Goal: Download file/media

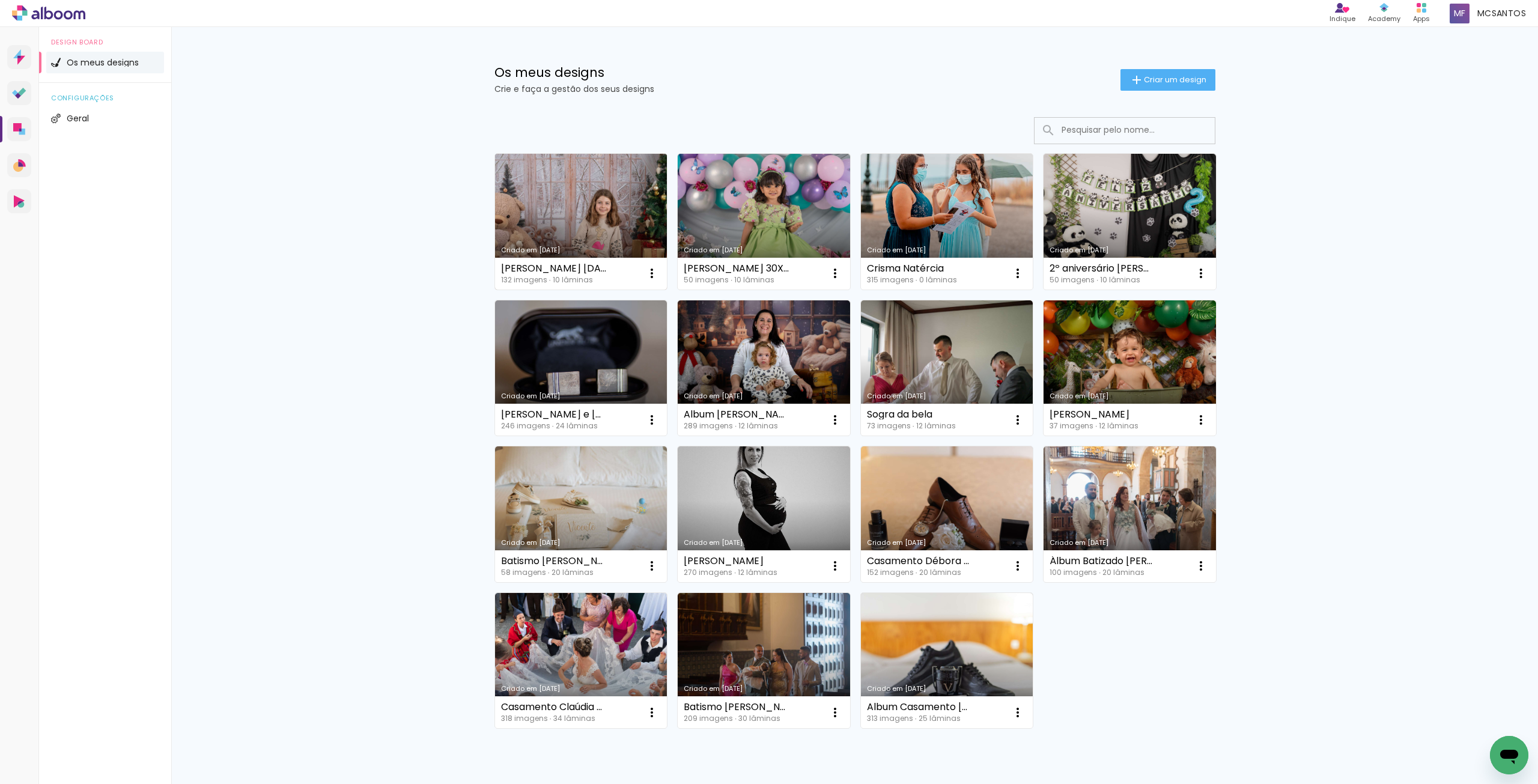
click at [583, 212] on link "Criado em [DATE]" at bounding box center [581, 222] width 173 height 136
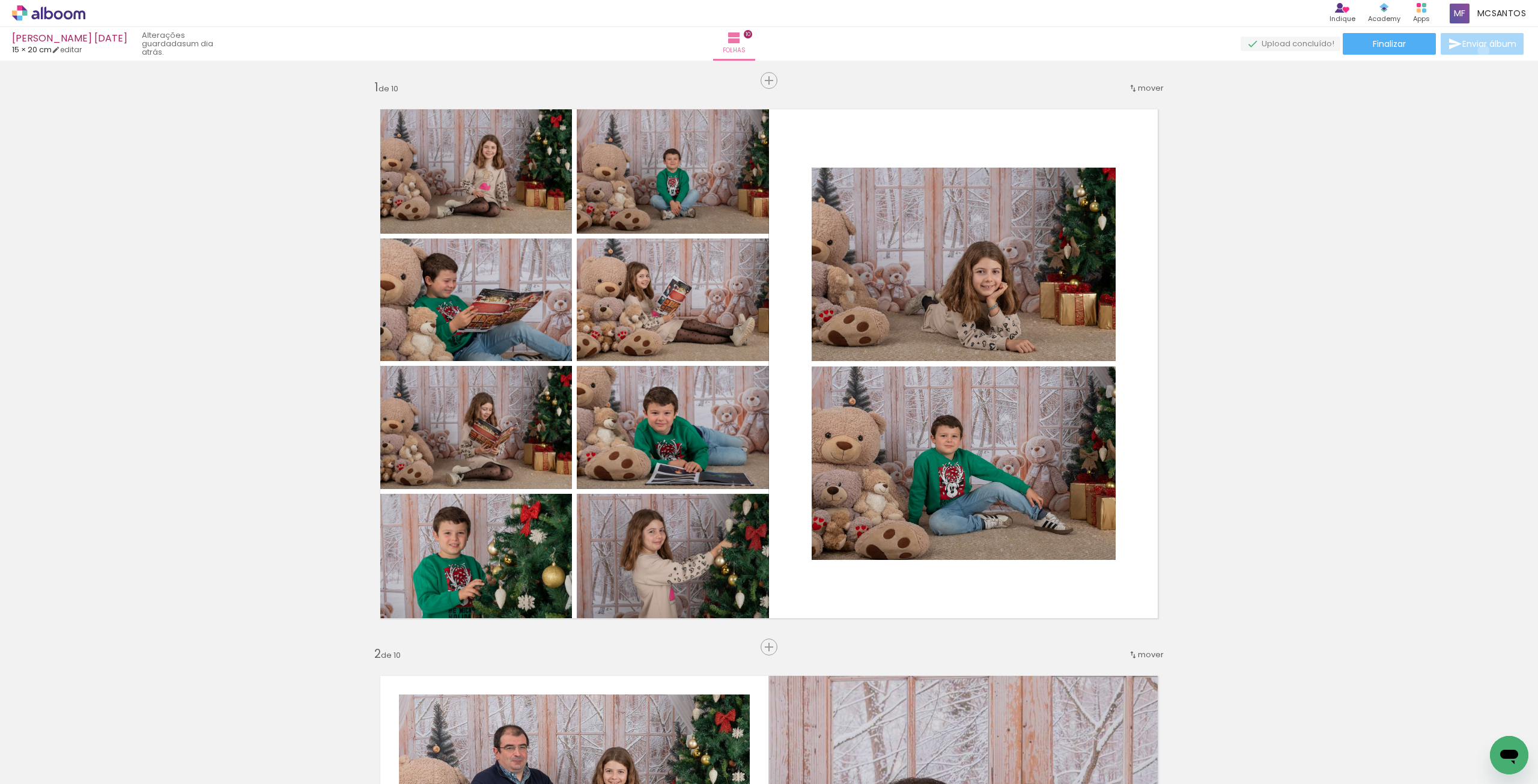
click at [1481, 51] on paper-button "Enviar álbum" at bounding box center [1482, 44] width 83 height 22
click at [1406, 48] on paper-button "Finalizar" at bounding box center [1389, 44] width 93 height 22
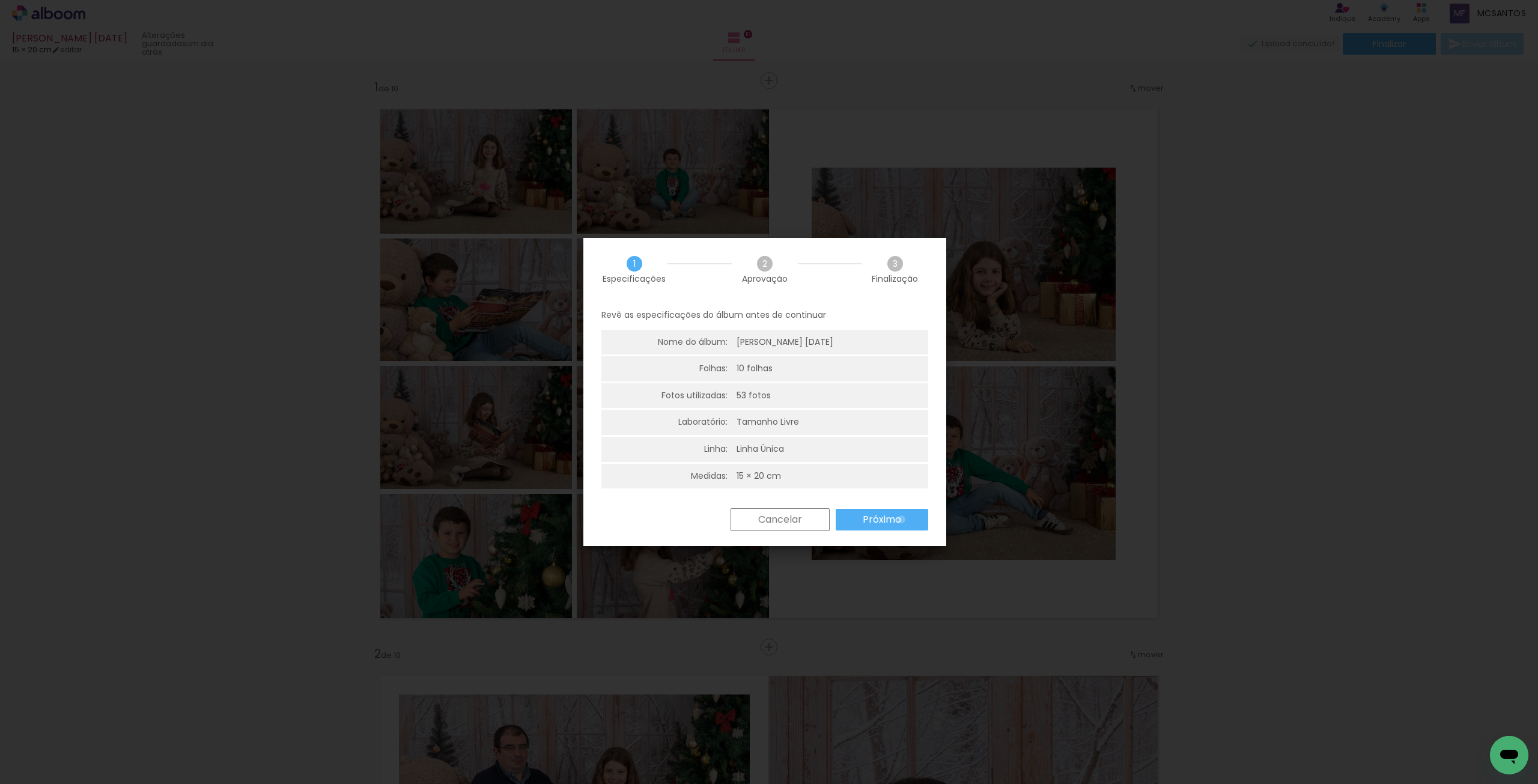
click at [901, 520] on paper-button "Próximo" at bounding box center [882, 520] width 92 height 22
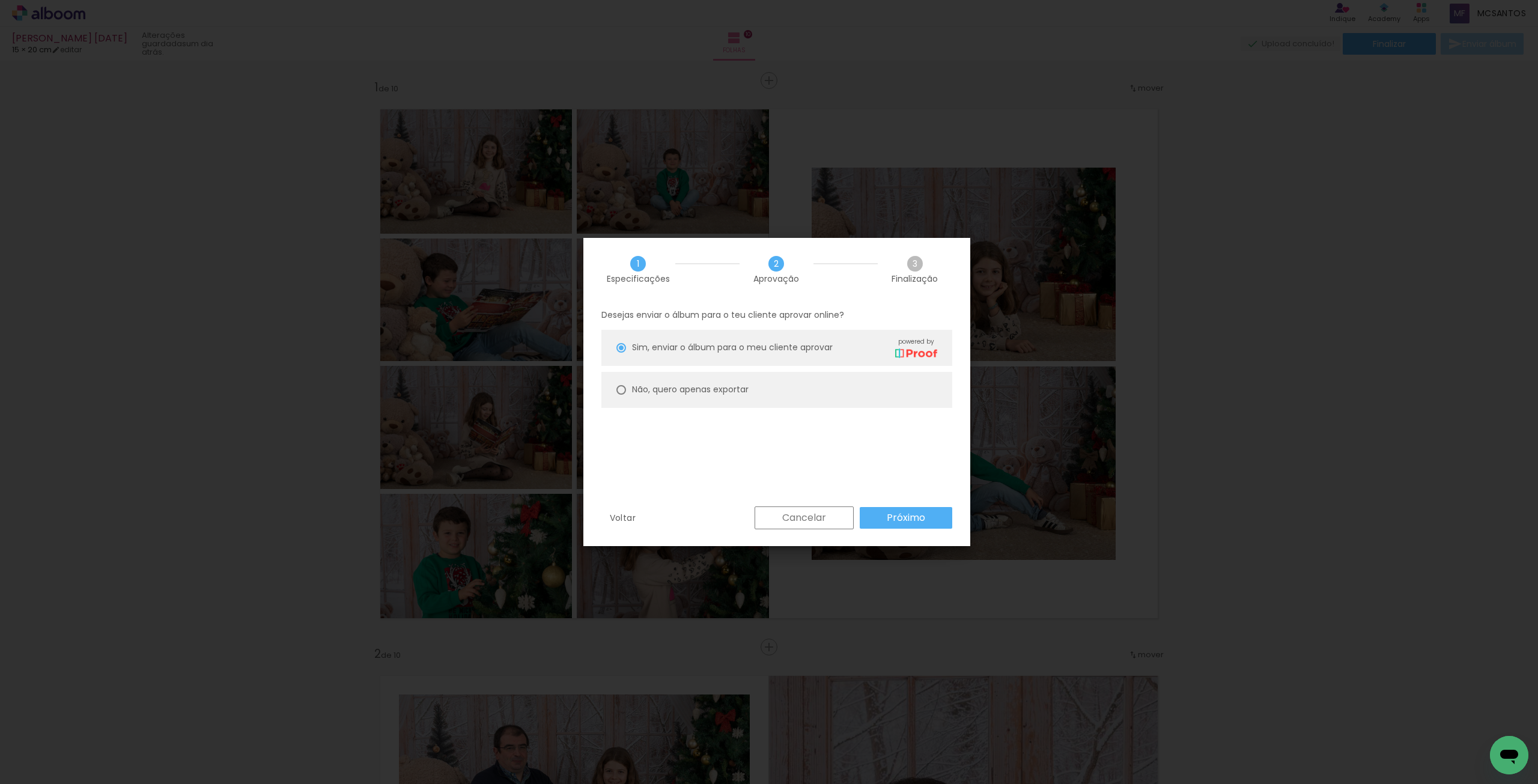
click at [0, 0] on slot "Não, quero apenas exportar" at bounding box center [0, 0] width 0 height 0
type paper-radio-button "on"
click at [897, 505] on div "Desejas enviar o álbum para o teu cliente aprovar online? [PERSON_NAME], enviar…" at bounding box center [777, 404] width 387 height 205
click at [0, 0] on slot "Próximo" at bounding box center [0, 0] width 0 height 0
type input "Alta, 300 DPI"
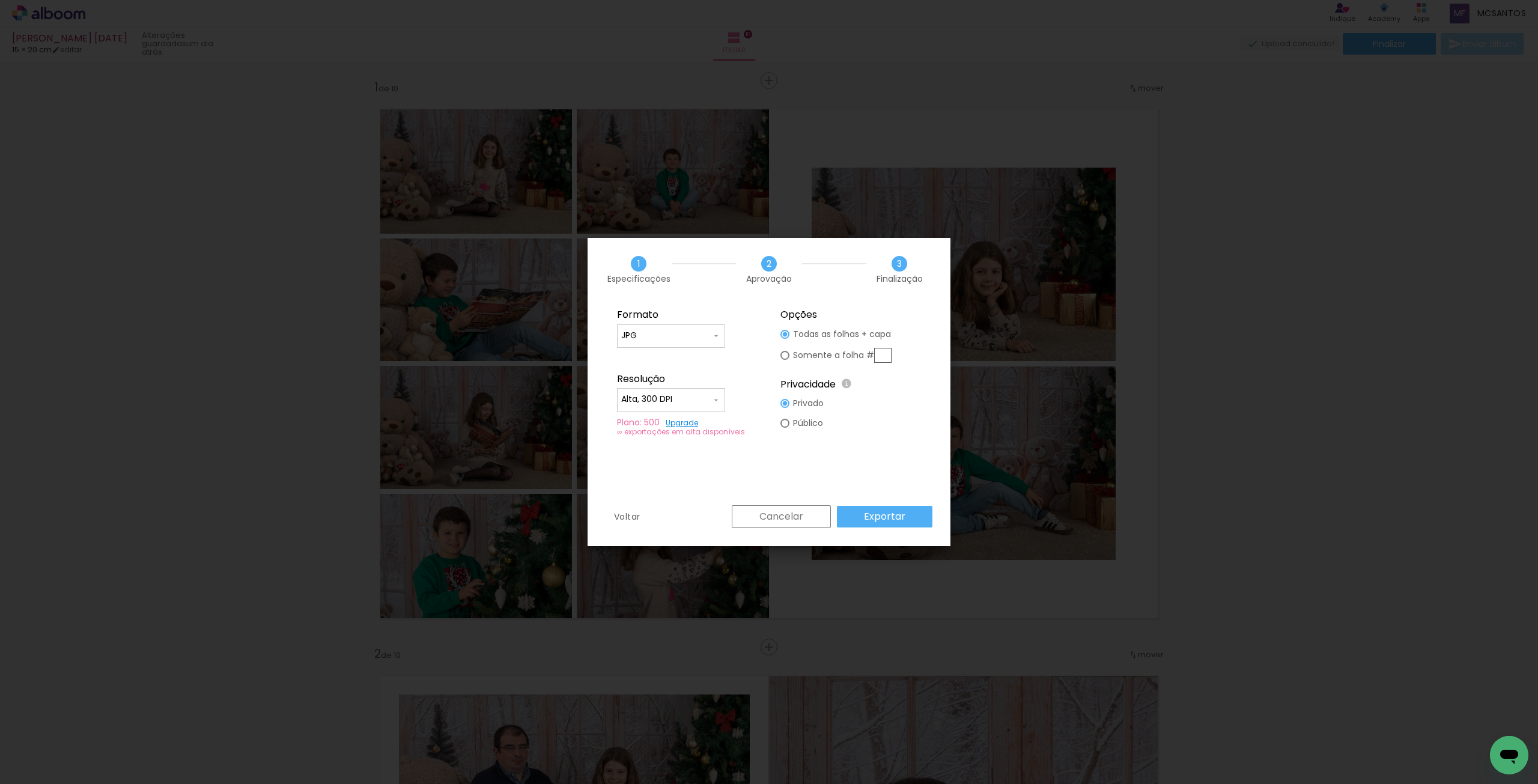
click at [863, 511] on paper-button "Exportar" at bounding box center [885, 516] width 96 height 22
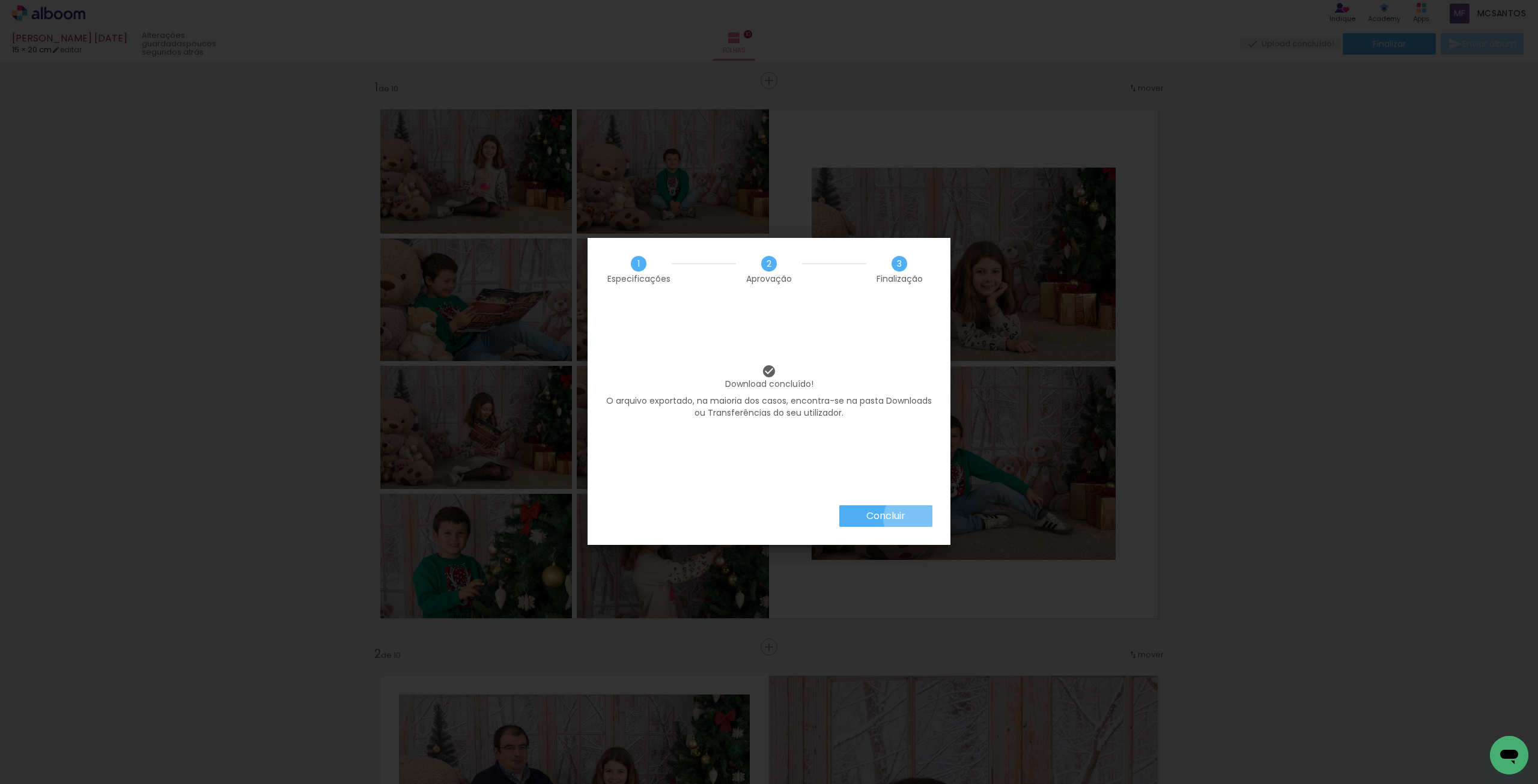
click at [915, 518] on paper-button "Concluir" at bounding box center [886, 516] width 93 height 22
